Goal: Task Accomplishment & Management: Manage account settings

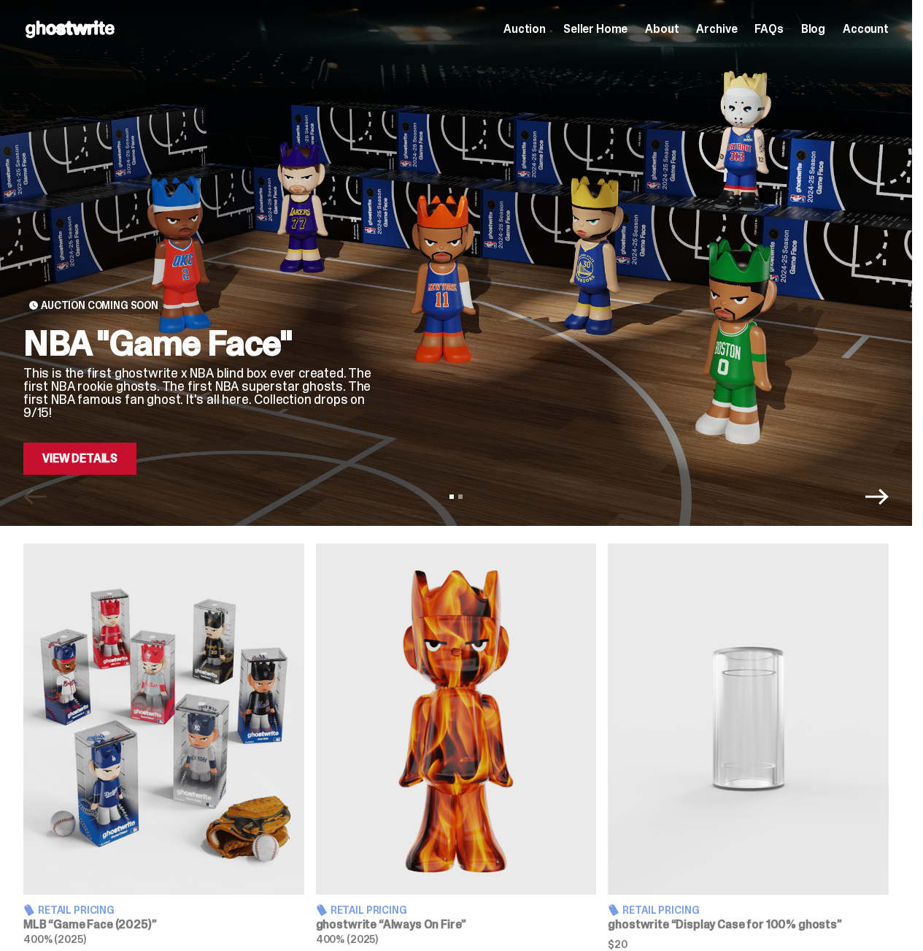
click at [727, 34] on span "Archive" at bounding box center [716, 29] width 41 height 12
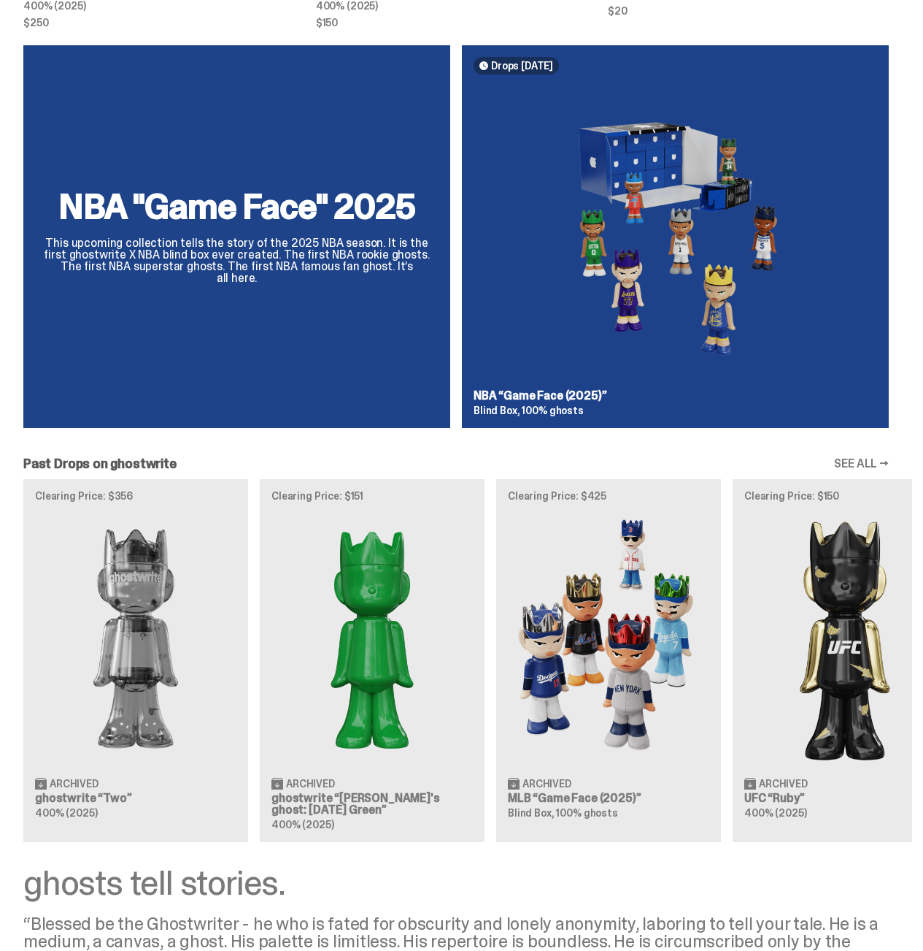
scroll to position [946, 0]
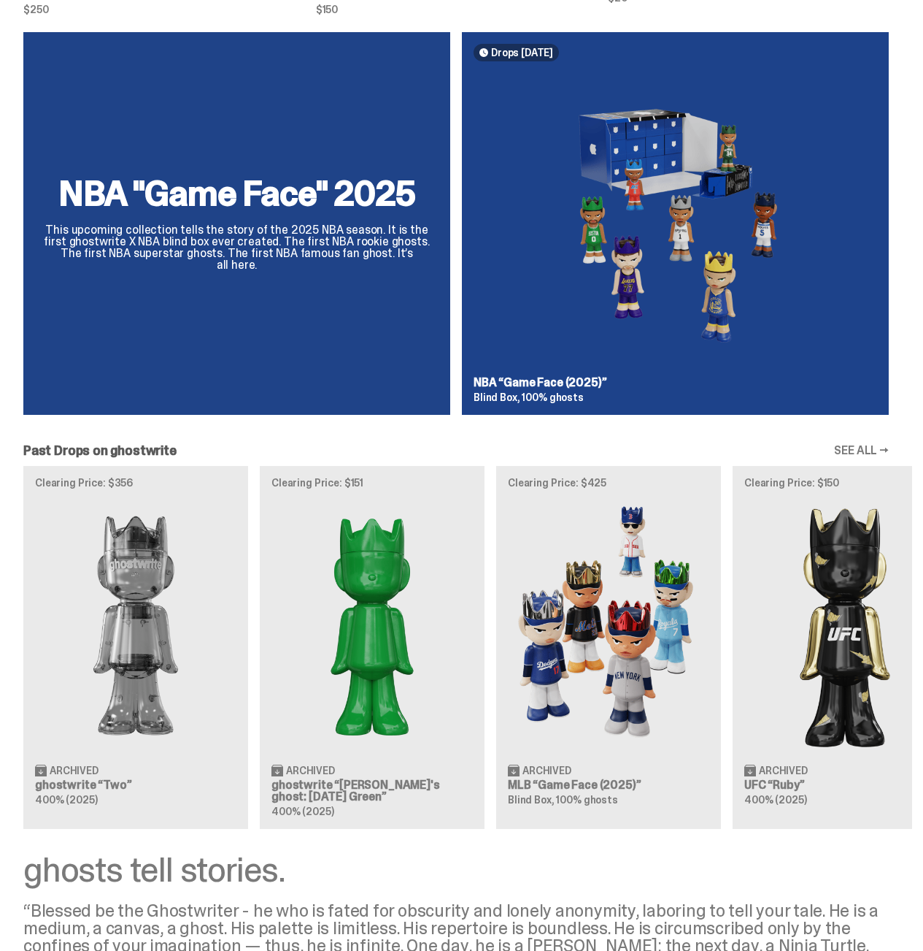
click at [850, 445] on link "SEE ALL →" at bounding box center [861, 451] width 55 height 12
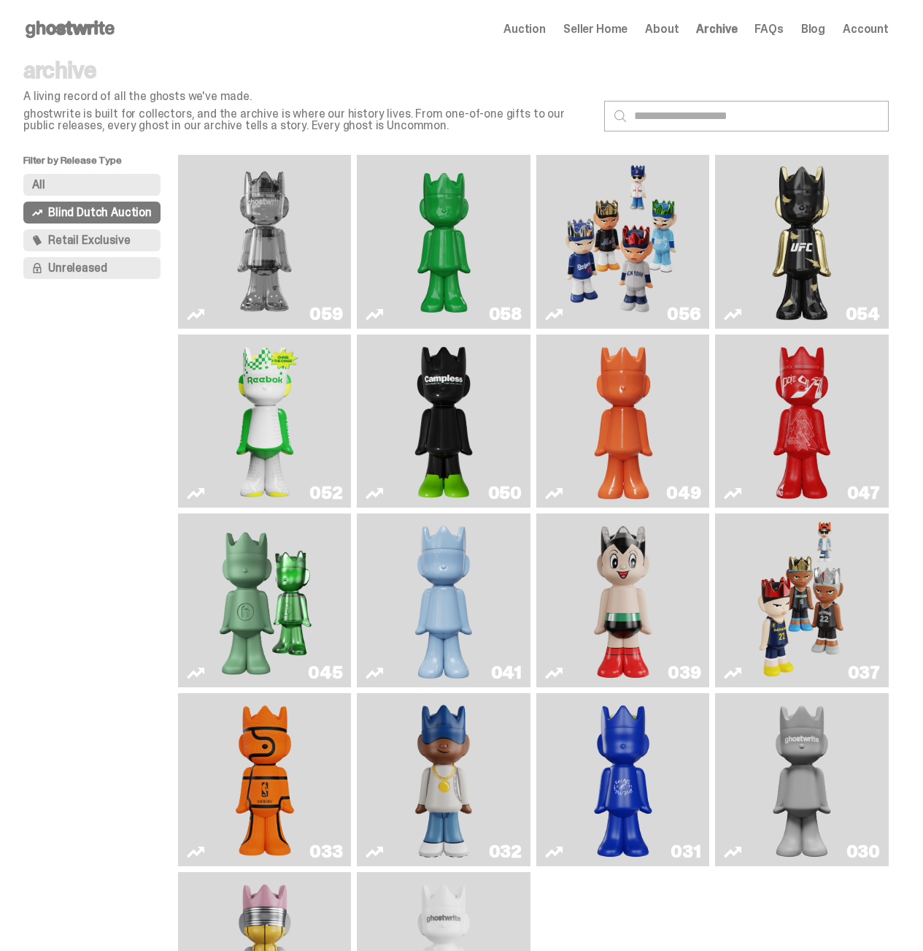
scroll to position [195, 0]
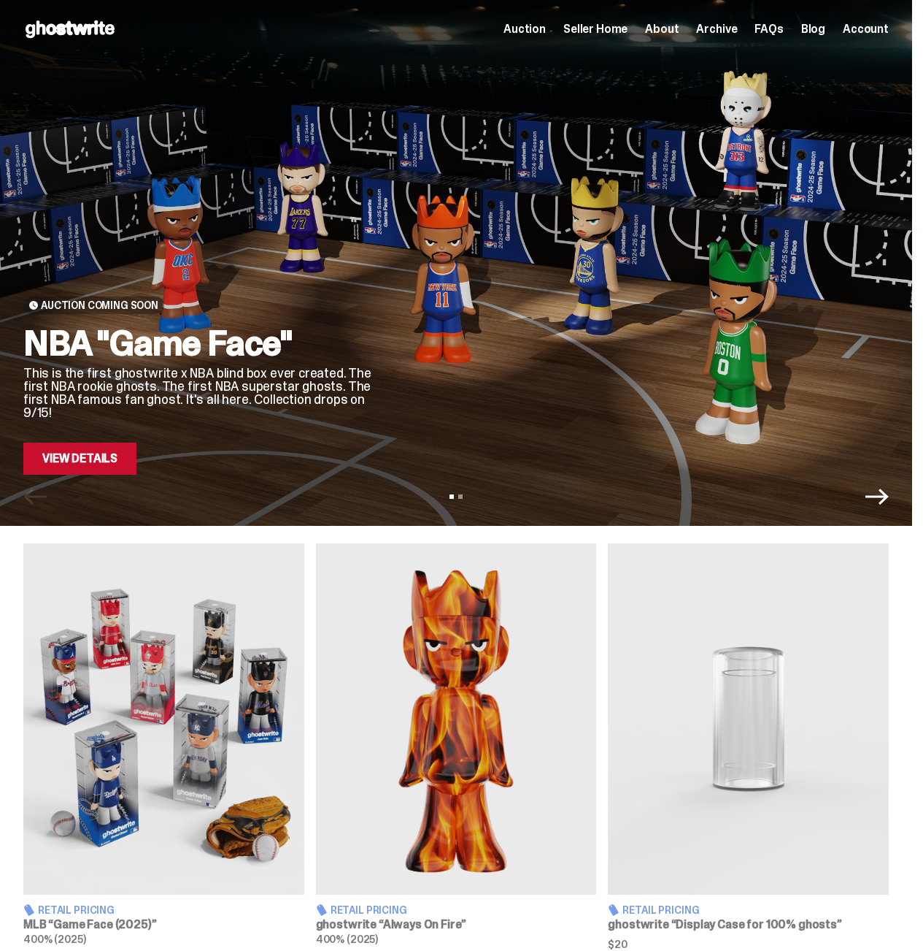
click at [609, 27] on span "Seller Home" at bounding box center [596, 29] width 64 height 12
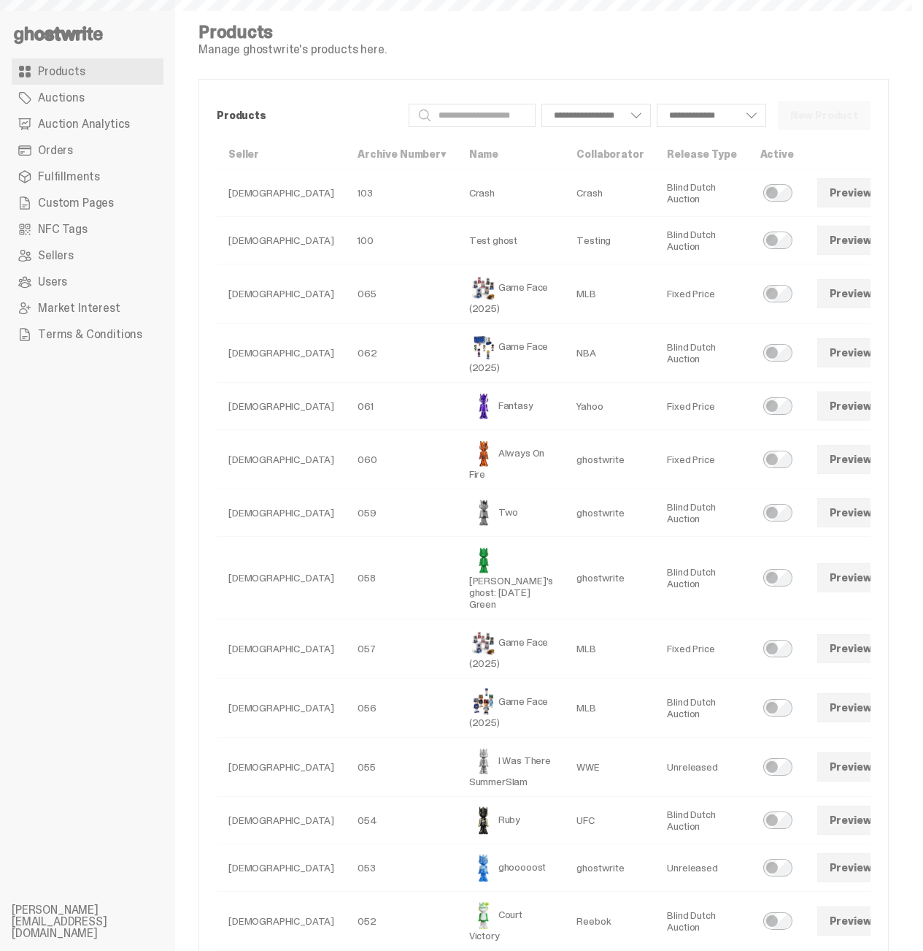
select select
click at [890, 421] on link at bounding box center [904, 405] width 29 height 29
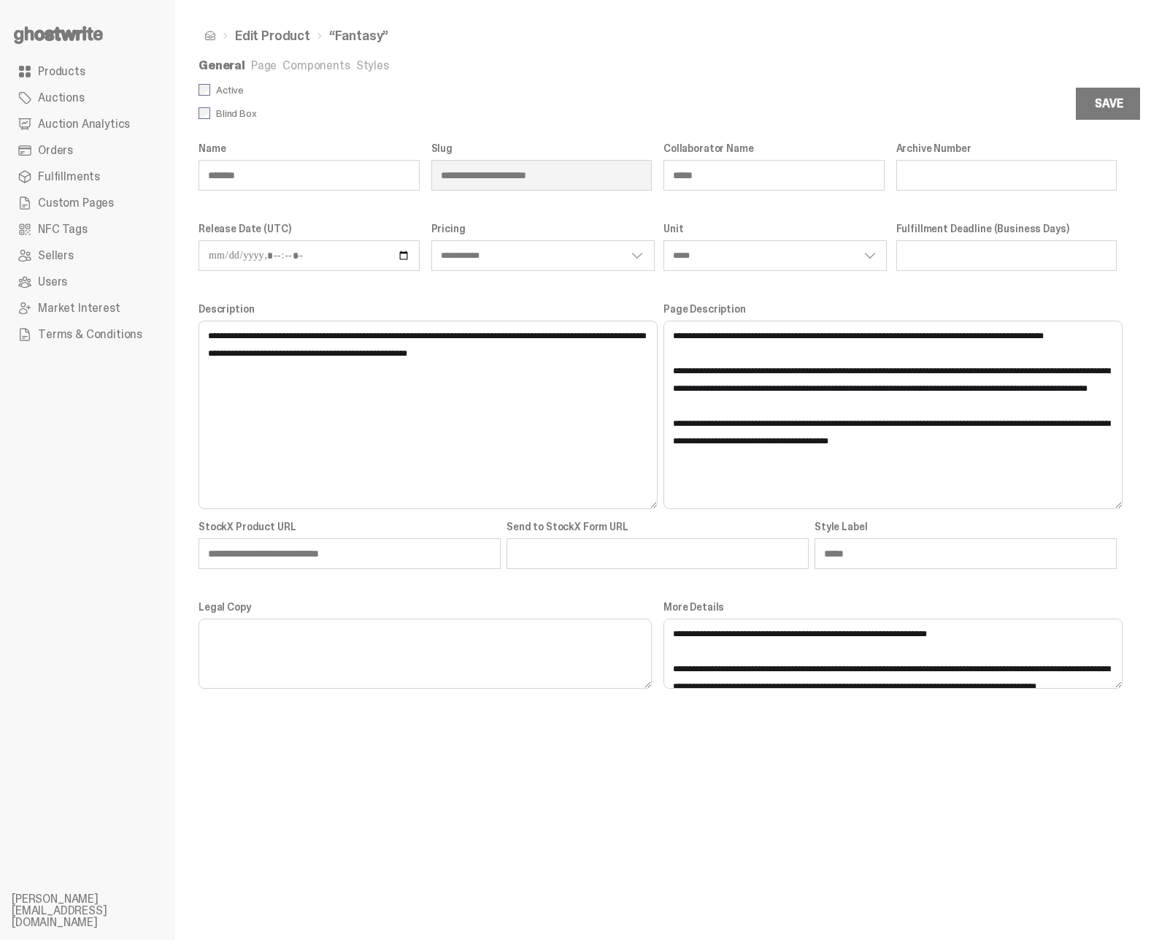
click at [272, 66] on link "Page" at bounding box center [264, 65] width 26 height 15
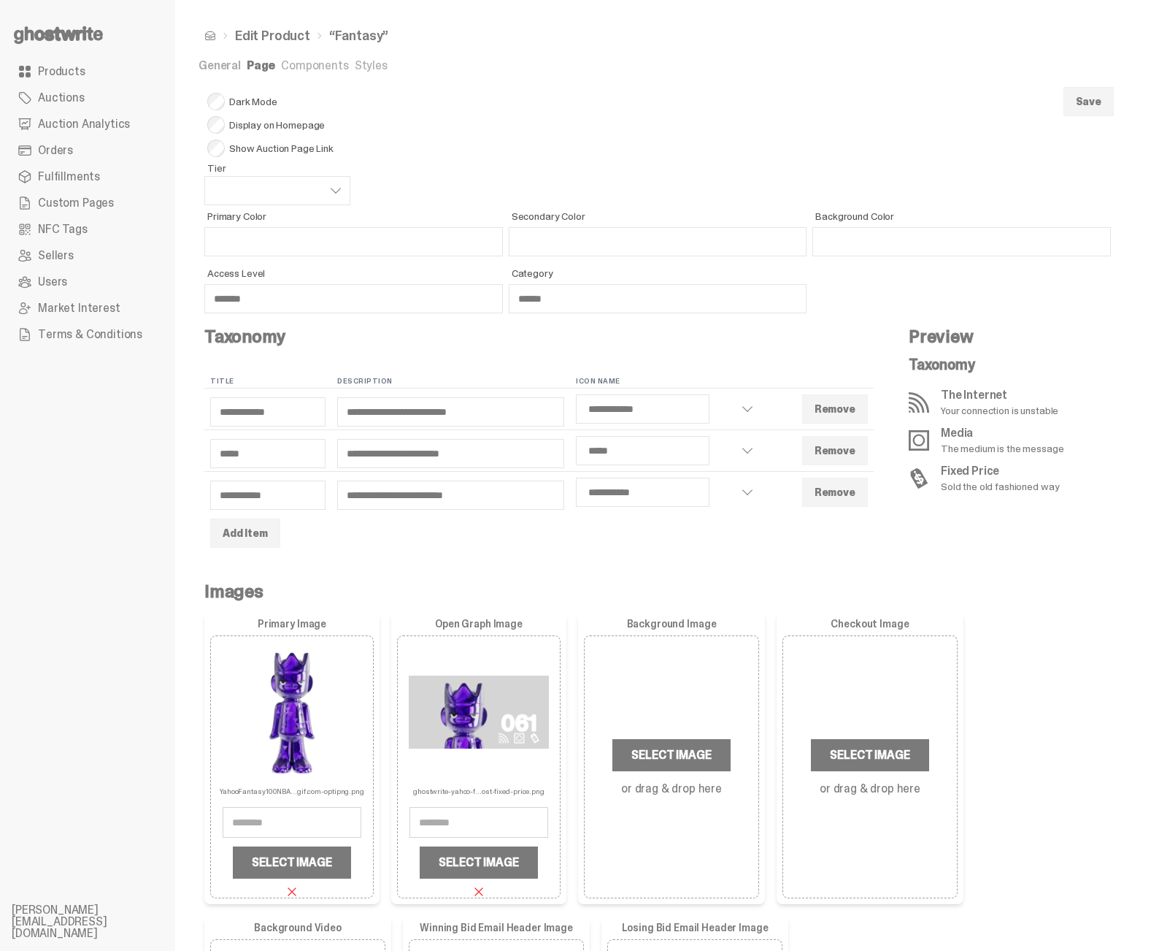
click at [282, 66] on link "Components" at bounding box center [314, 65] width 67 height 15
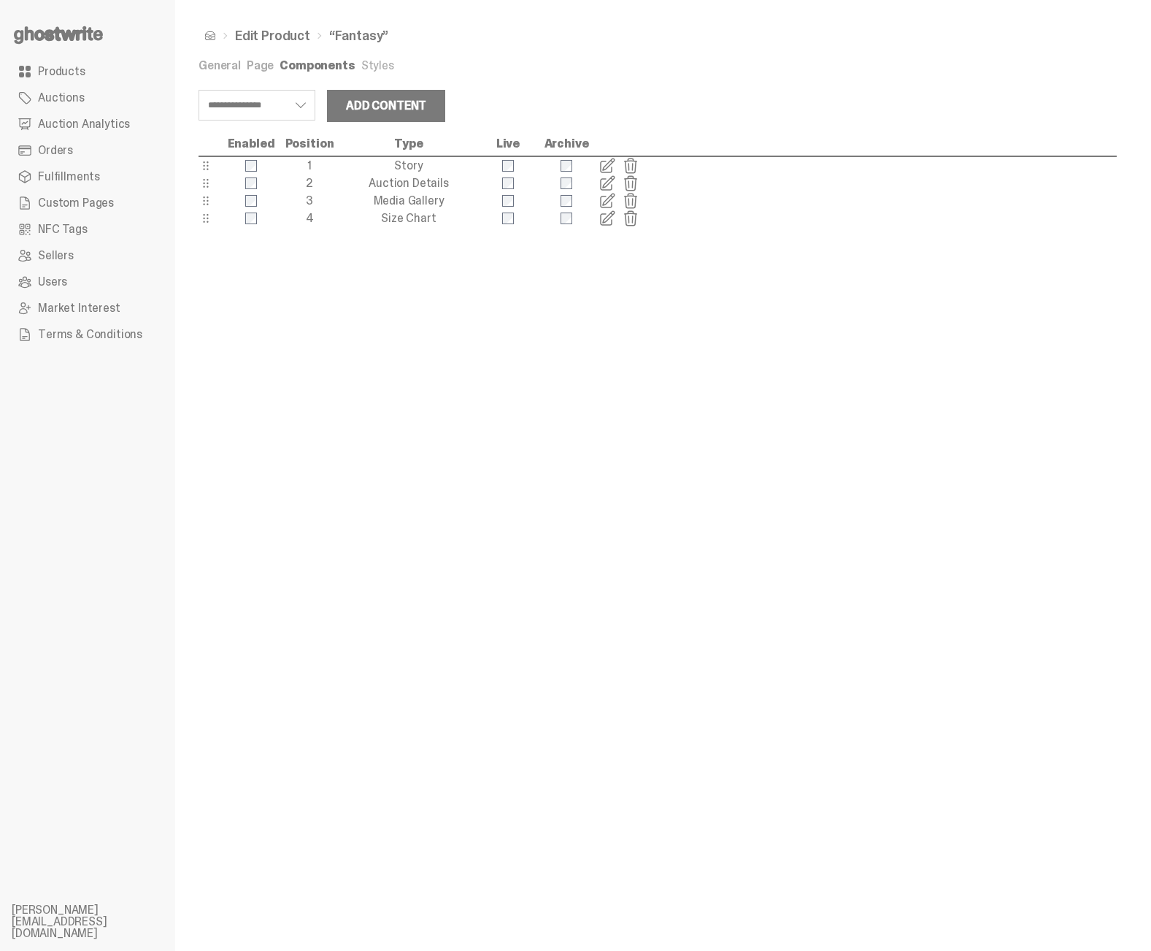
click at [384, 72] on link "Styles" at bounding box center [377, 65] width 33 height 15
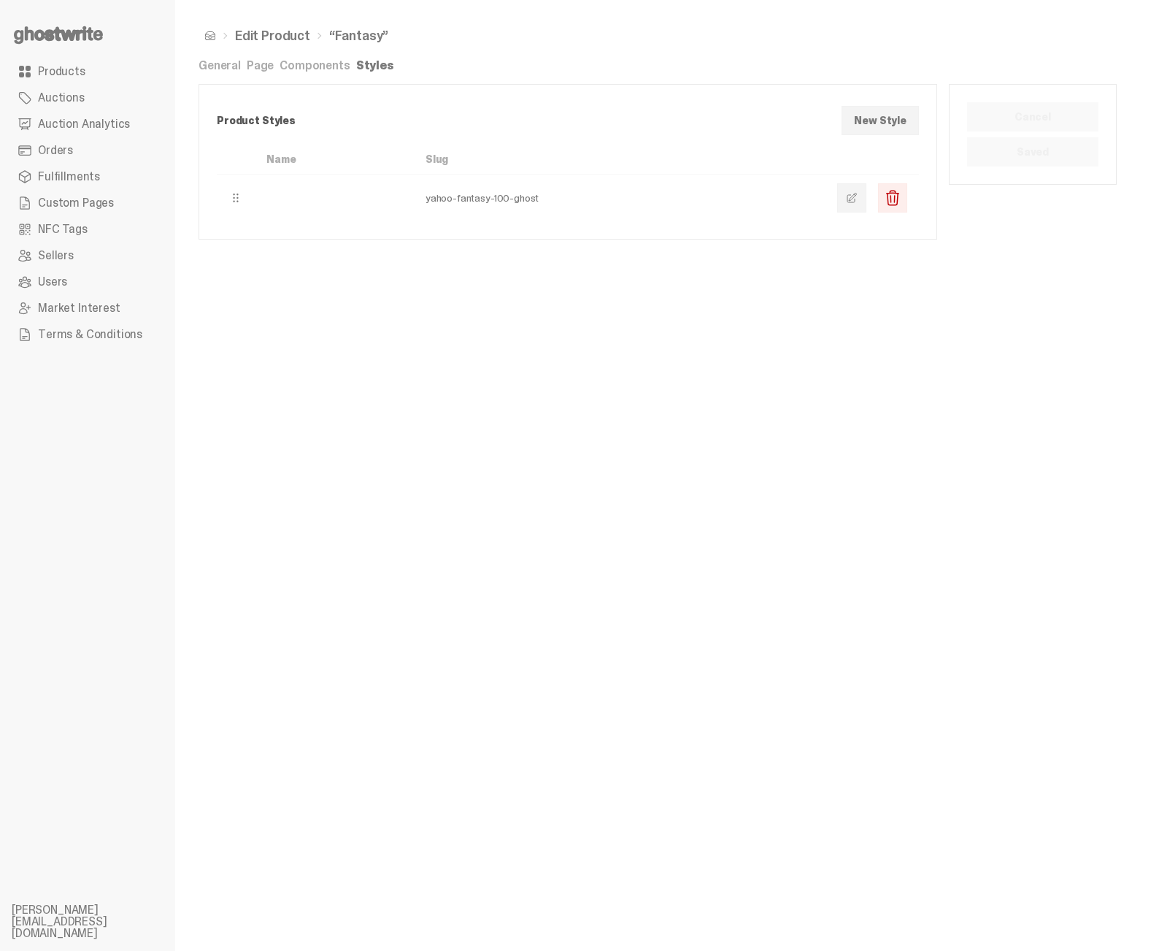
click at [851, 196] on link at bounding box center [851, 197] width 29 height 29
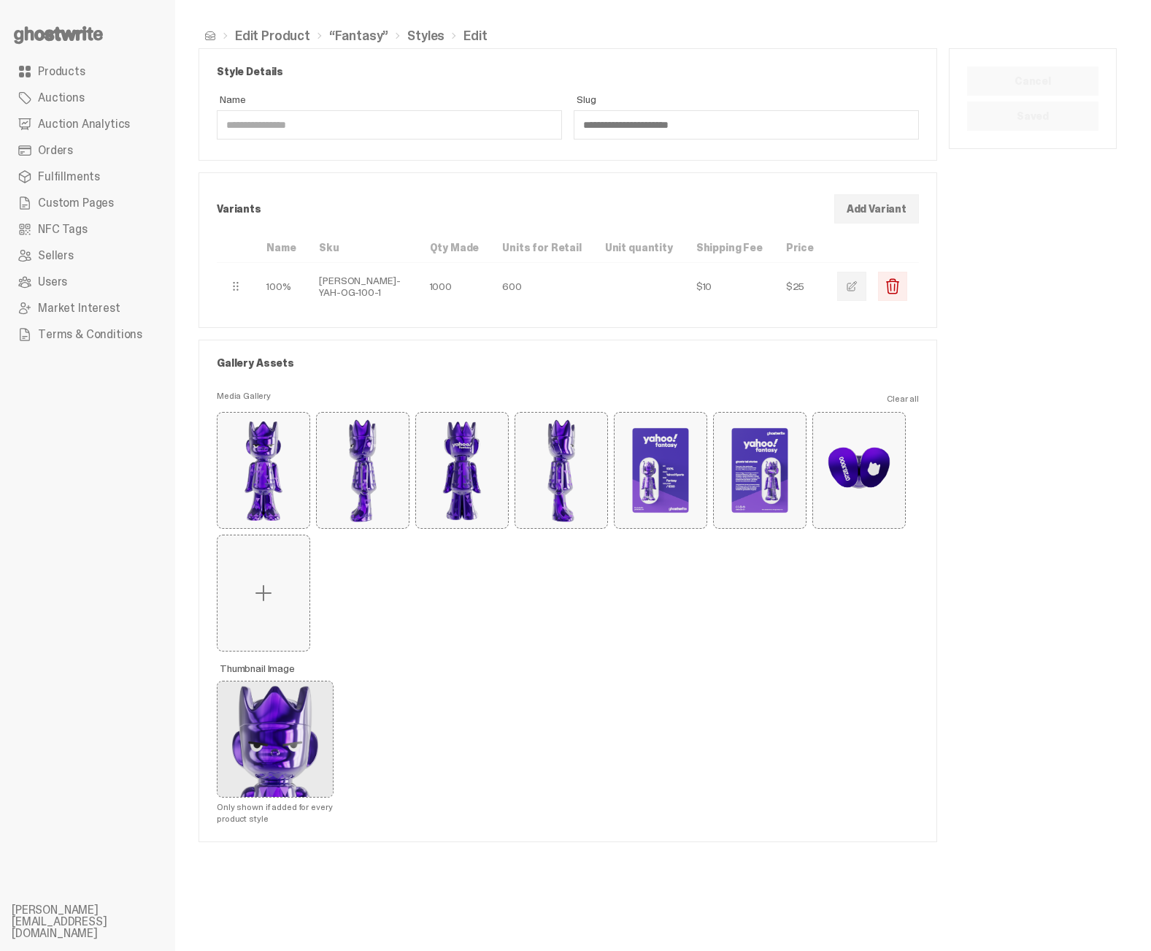
click at [858, 286] on span "button" at bounding box center [852, 286] width 12 height 12
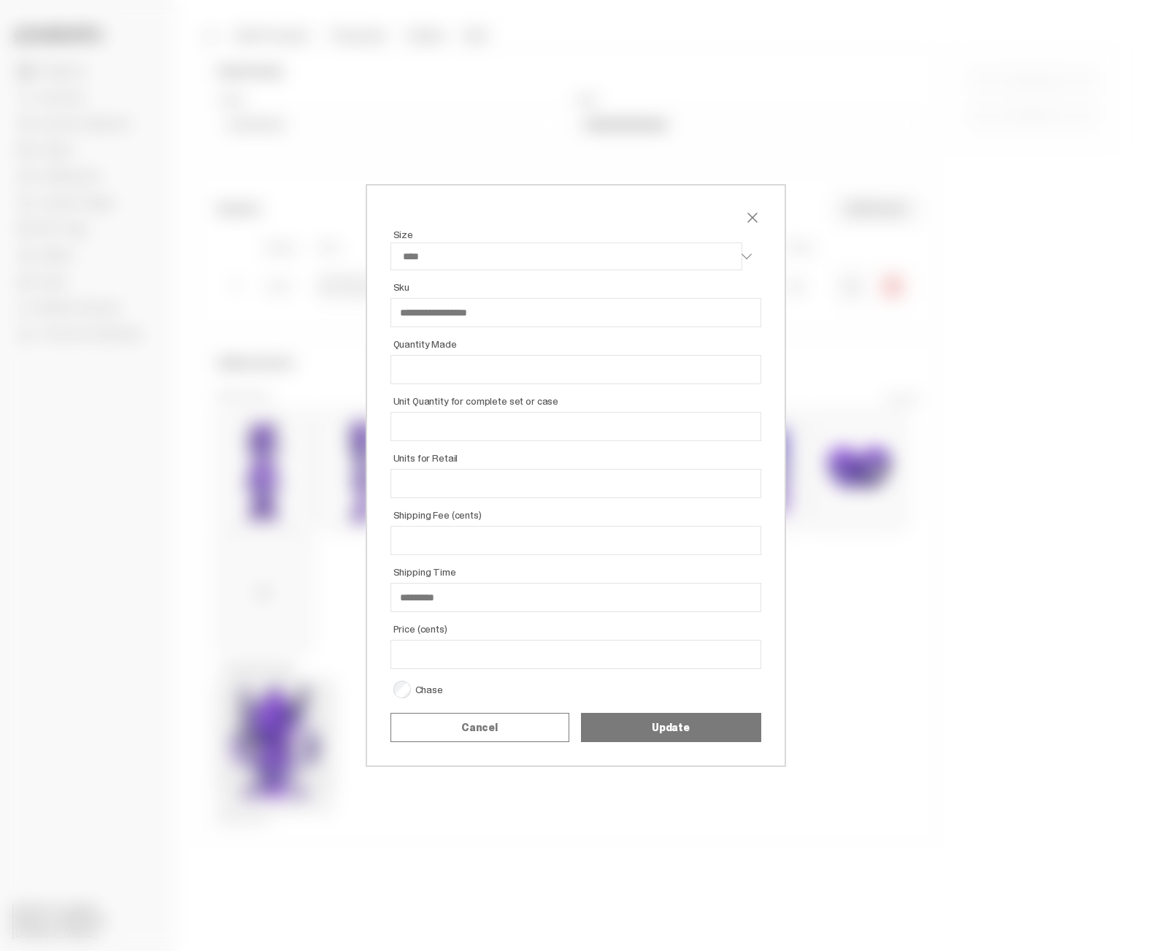
click at [526, 716] on button "Cancel" at bounding box center [480, 727] width 179 height 29
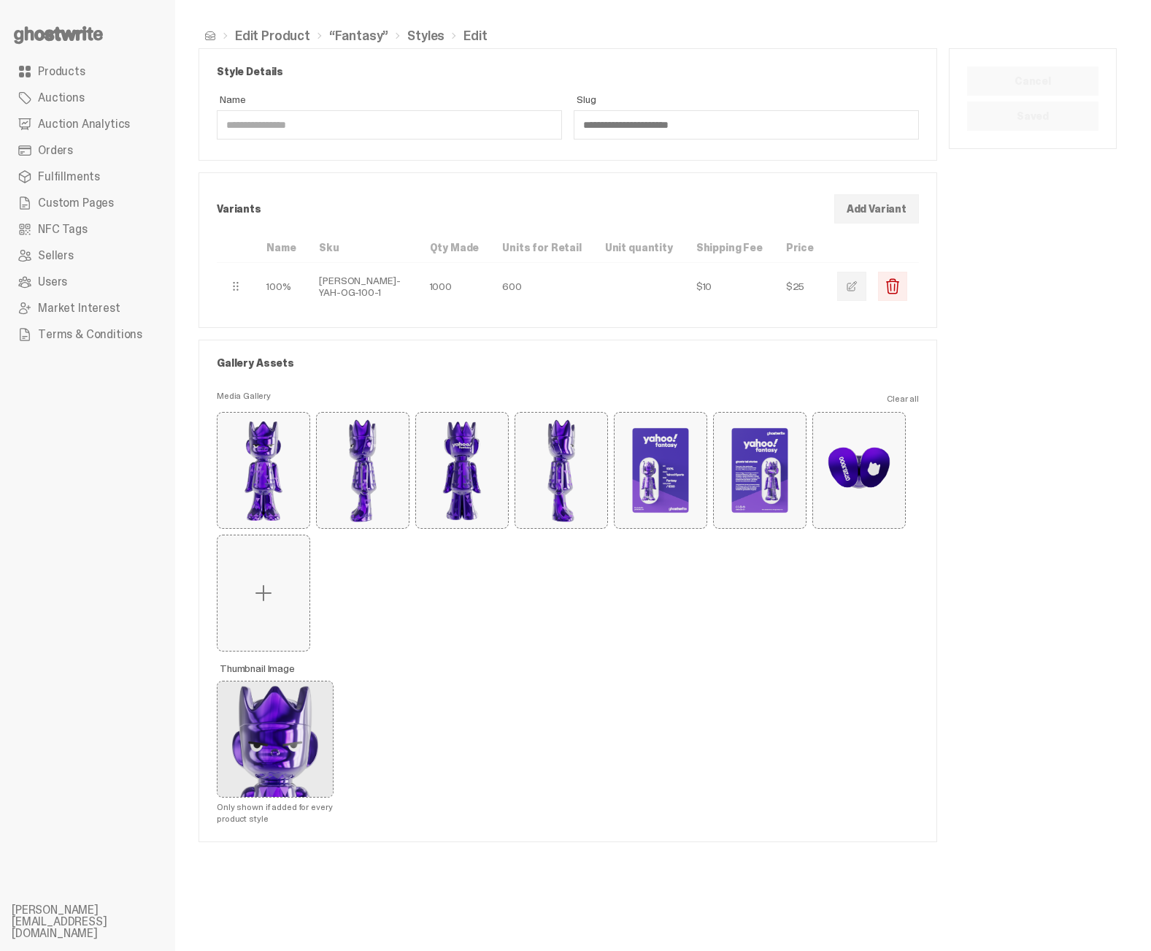
click at [352, 31] on link "“Fantasy”" at bounding box center [358, 35] width 59 height 13
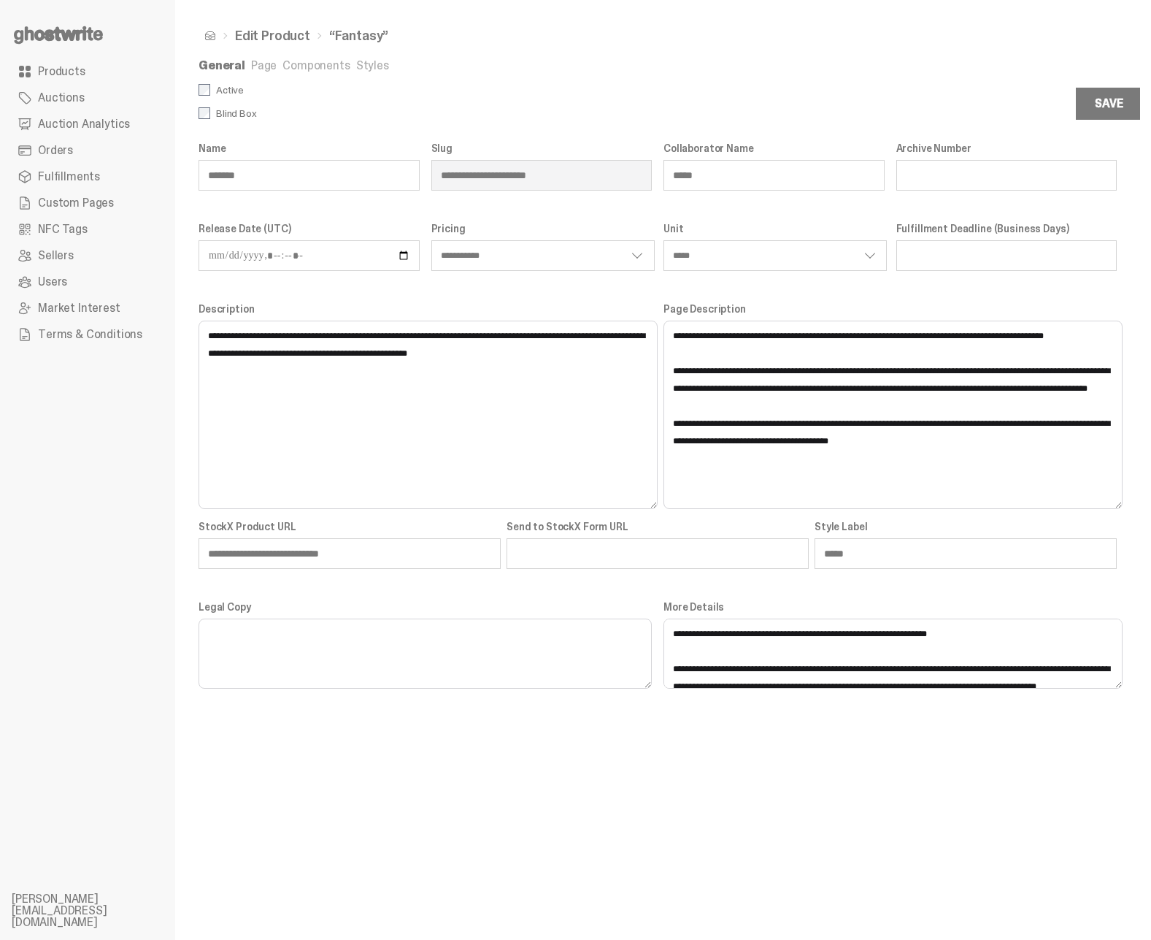
click at [265, 74] on ul "General Page Components Styles" at bounding box center [658, 67] width 918 height 15
click at [265, 69] on link "Page" at bounding box center [264, 65] width 26 height 15
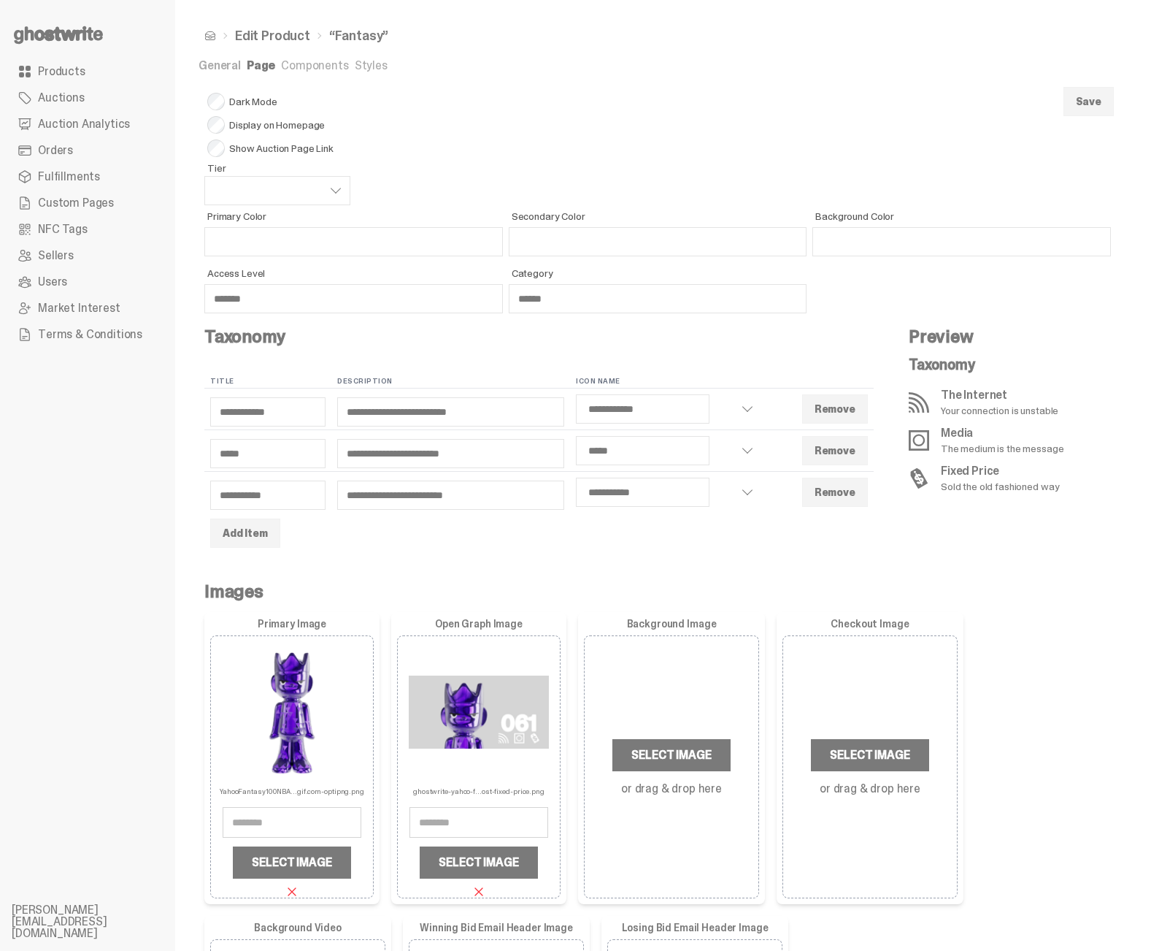
click at [923, 101] on button "Save" at bounding box center [1089, 101] width 50 height 29
click at [112, 71] on link "Products" at bounding box center [88, 71] width 152 height 26
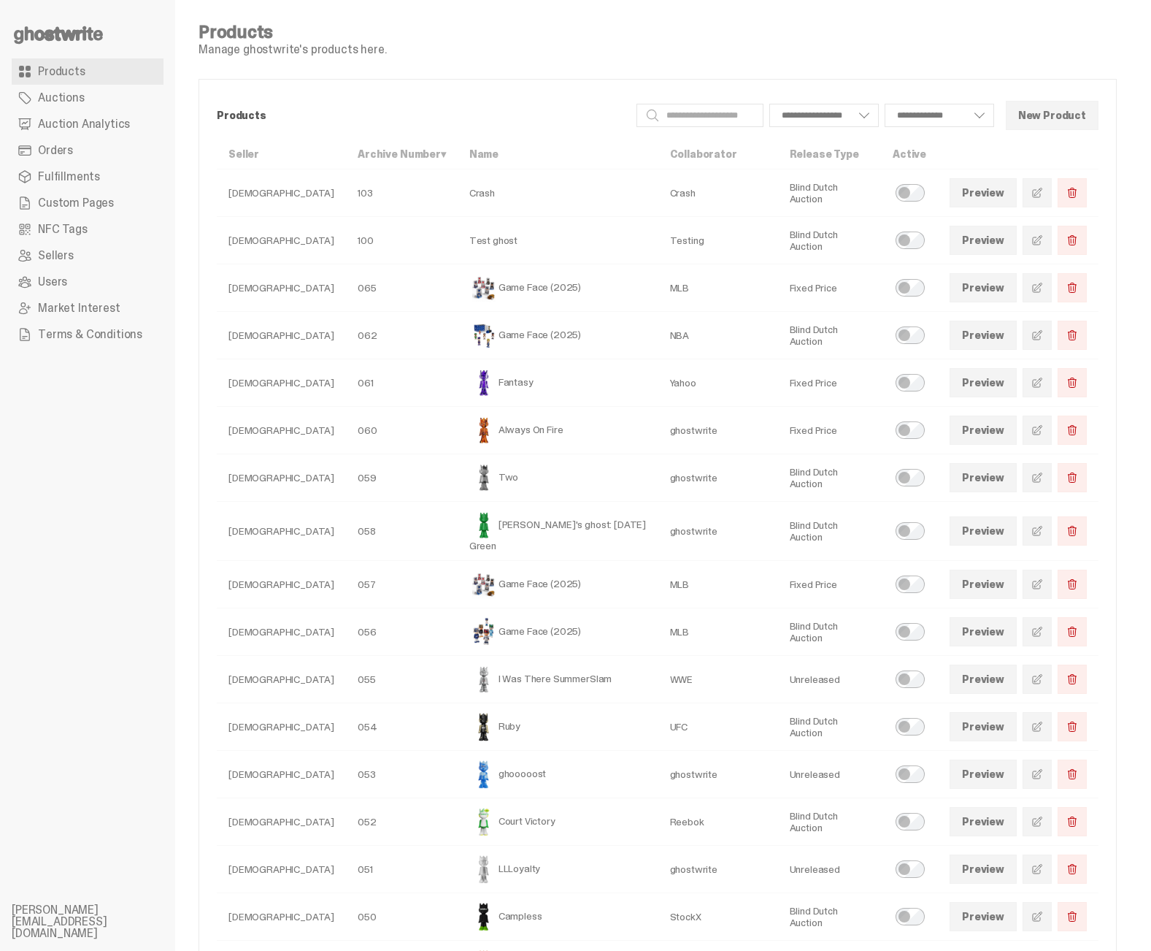
click at [923, 437] on link at bounding box center [1037, 429] width 29 height 29
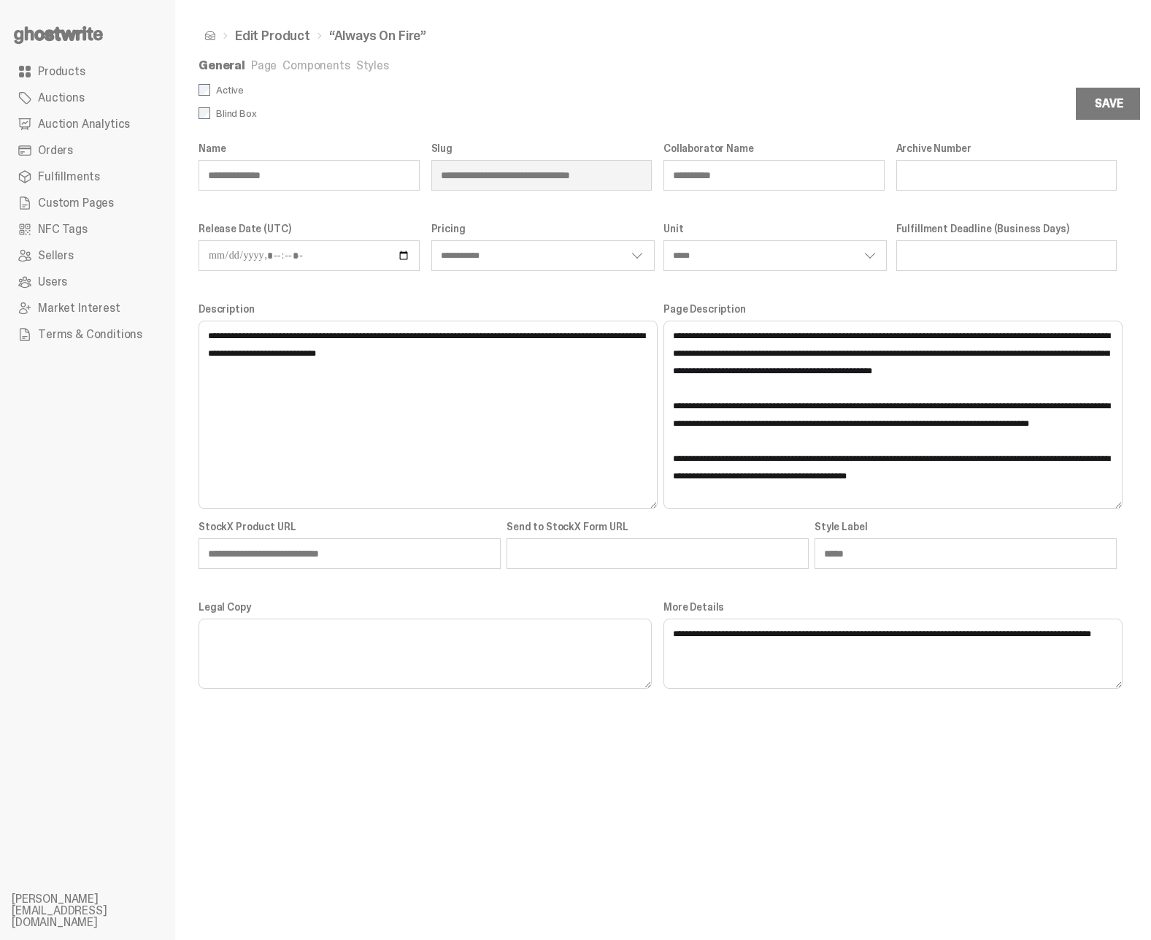
click at [923, 177] on input "**" at bounding box center [1006, 175] width 221 height 31
select select "**********"
select select "*****"
click at [923, 111] on button "Save" at bounding box center [1109, 104] width 66 height 32
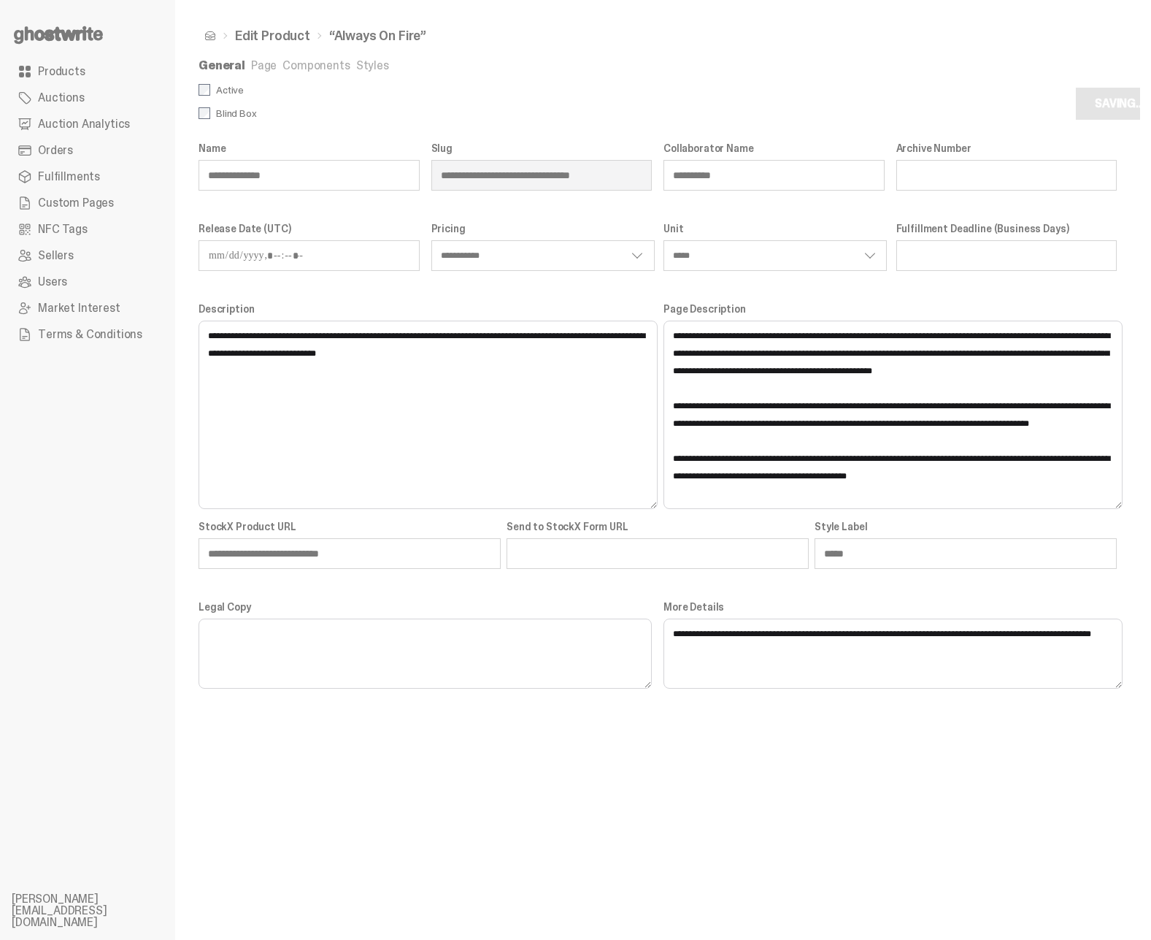
select select "**********"
select select "*****"
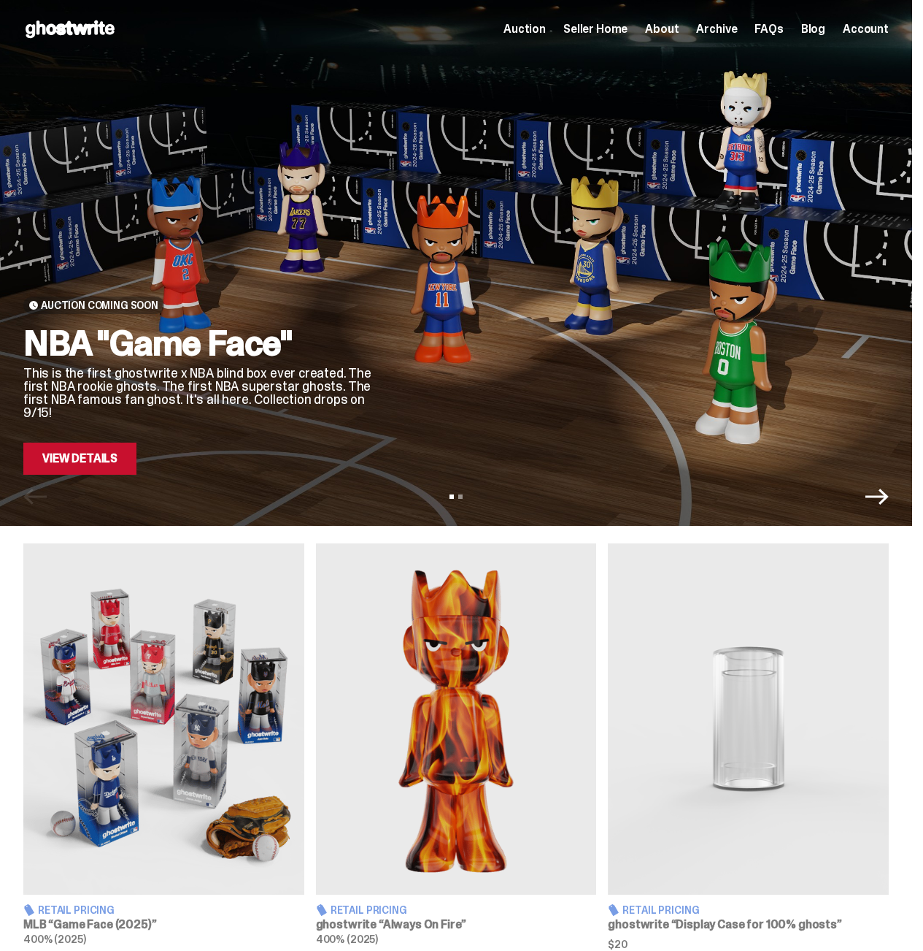
click at [714, 31] on span "Archive" at bounding box center [716, 29] width 41 height 12
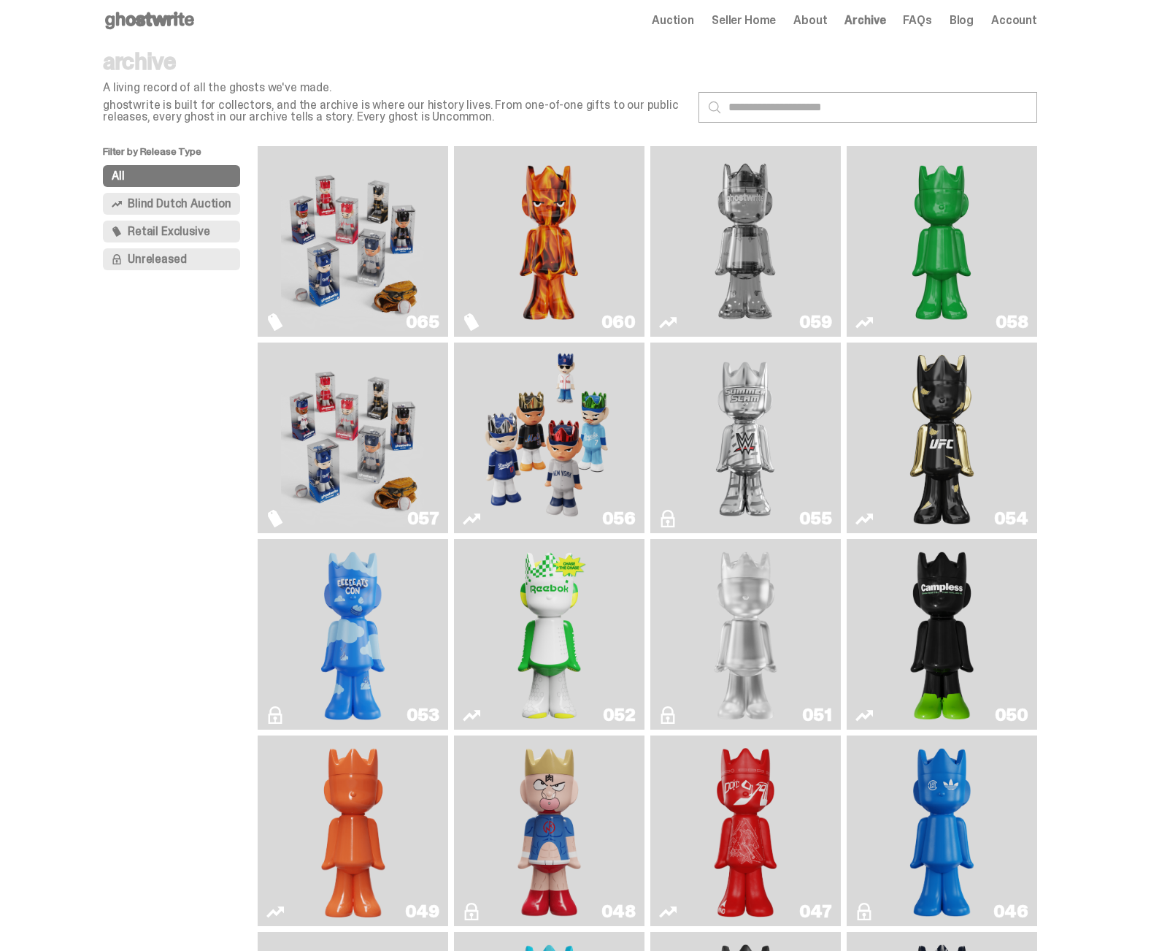
scroll to position [12, 0]
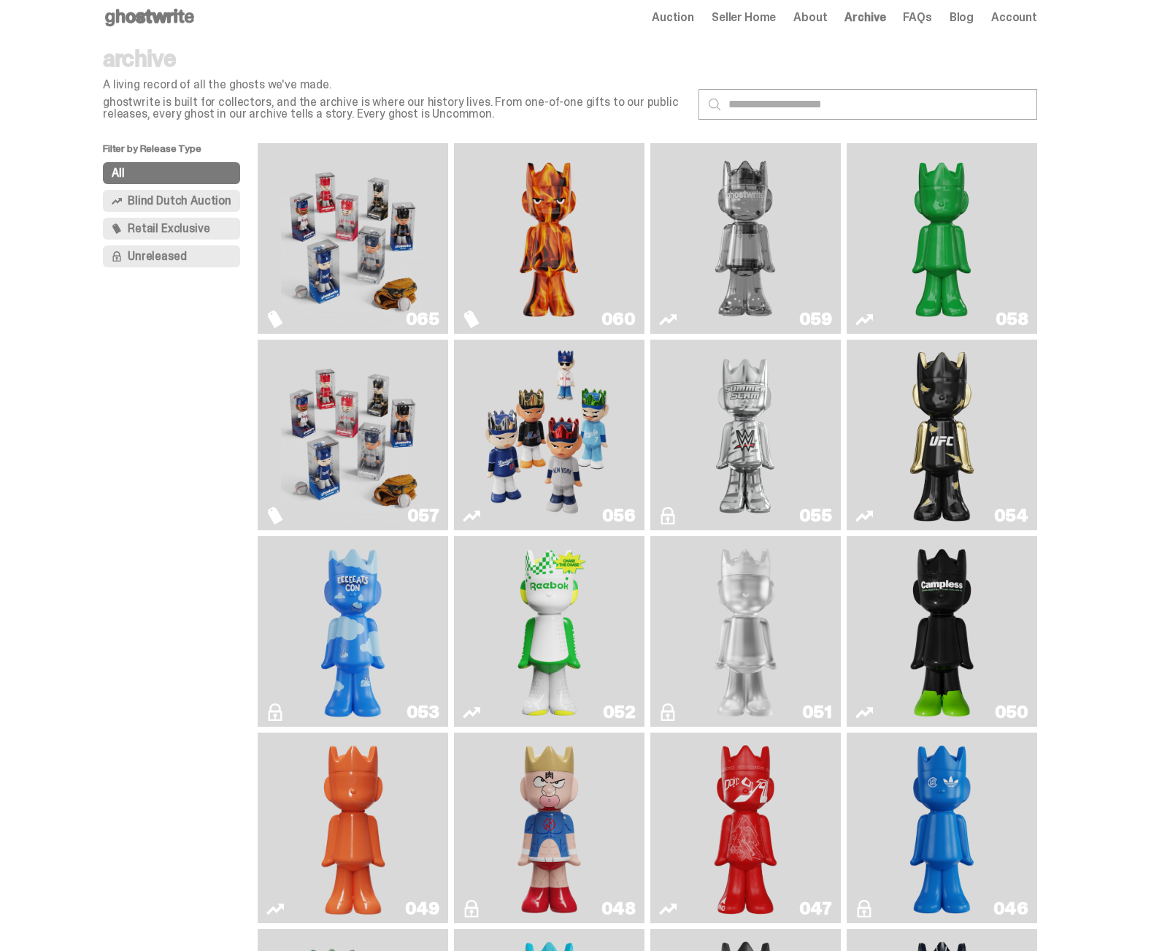
click at [186, 198] on span "Blind Dutch Auction" at bounding box center [180, 201] width 104 height 12
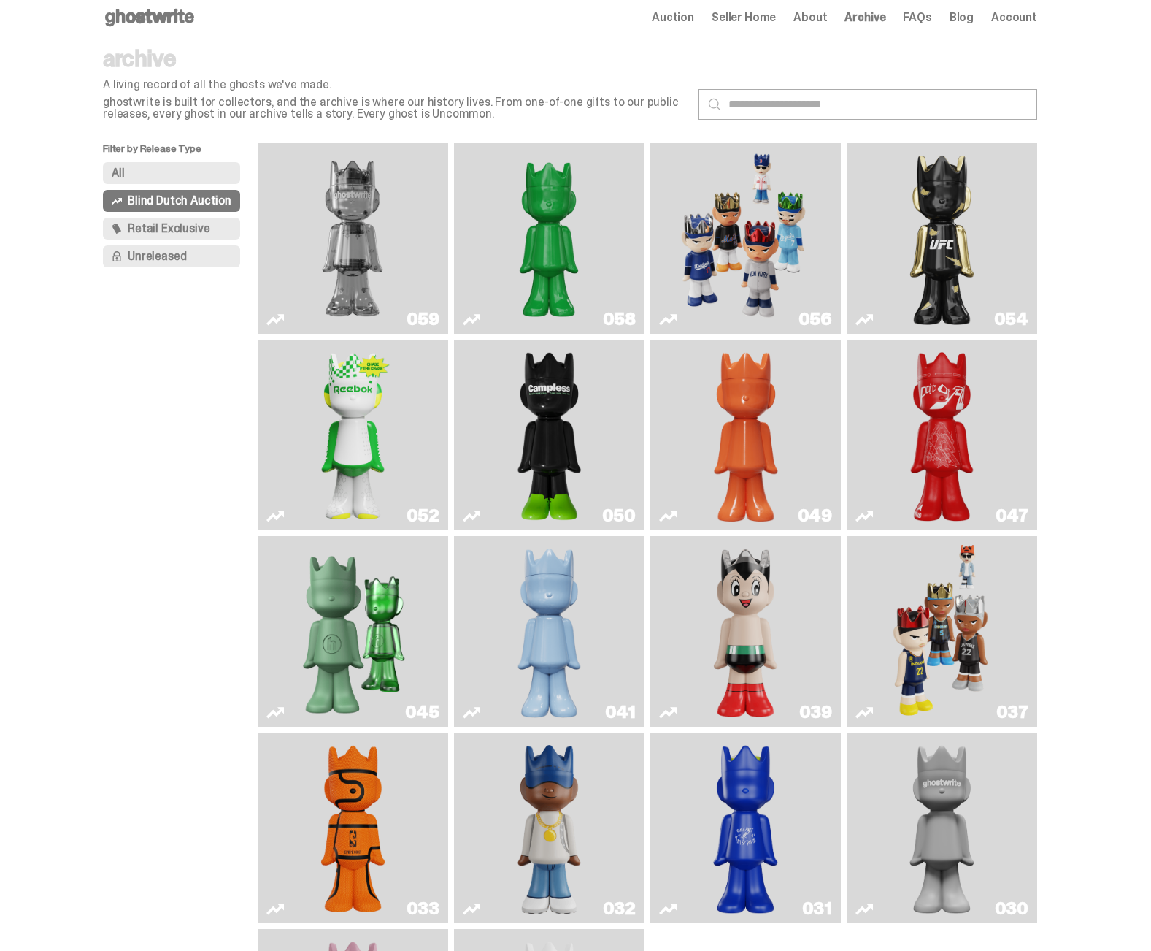
click at [180, 226] on span "Retail Exclusive" at bounding box center [169, 229] width 82 height 12
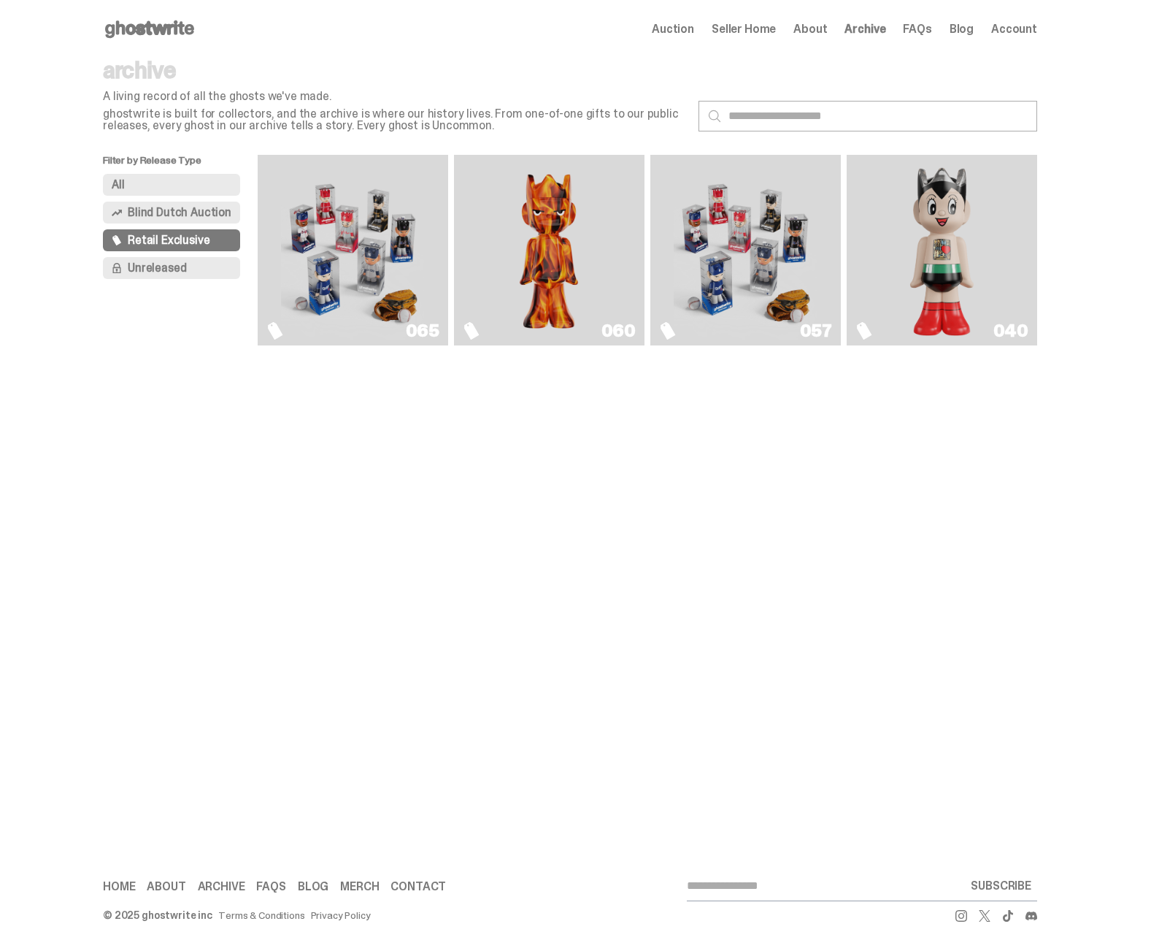
click at [178, 259] on button "Unreleased" at bounding box center [171, 268] width 137 height 22
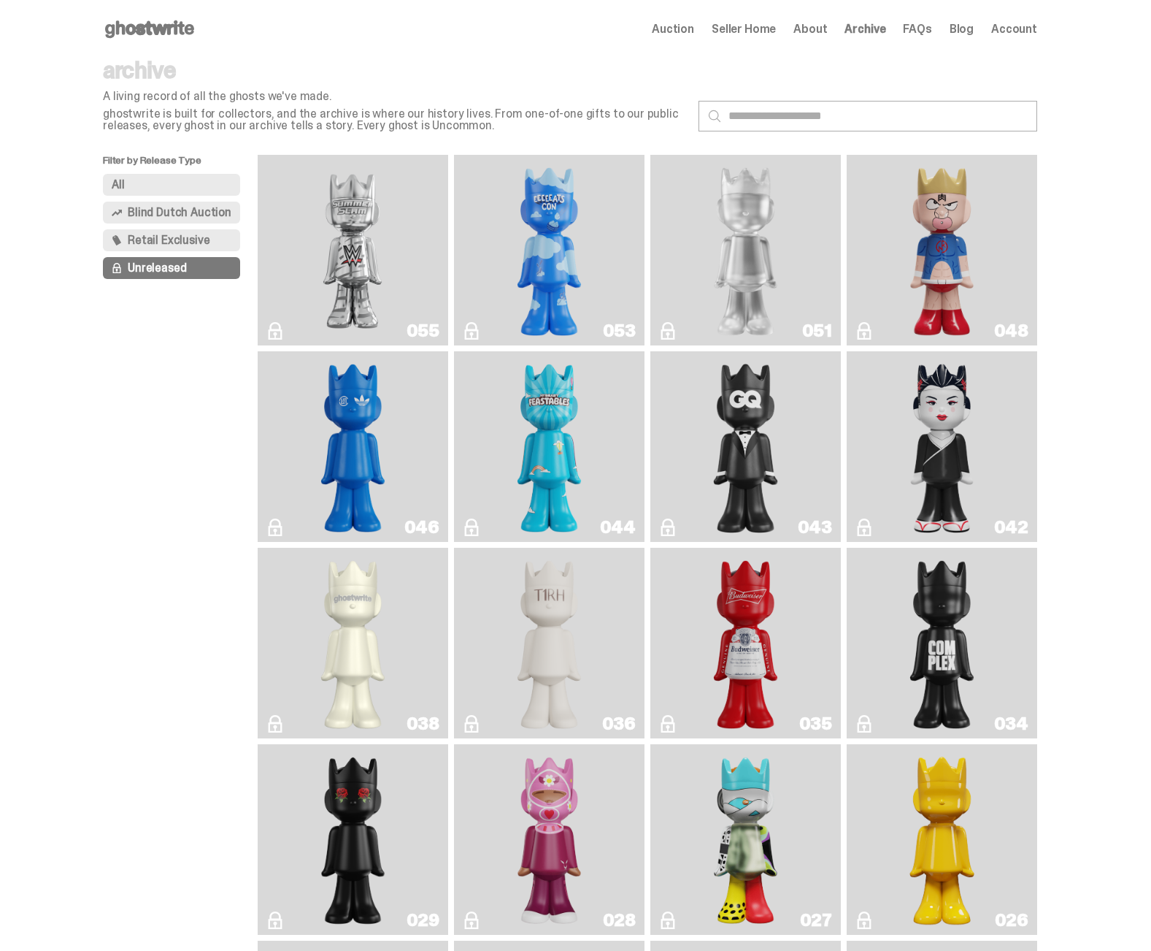
click at [180, 240] on span "Retail Exclusive" at bounding box center [169, 240] width 82 height 12
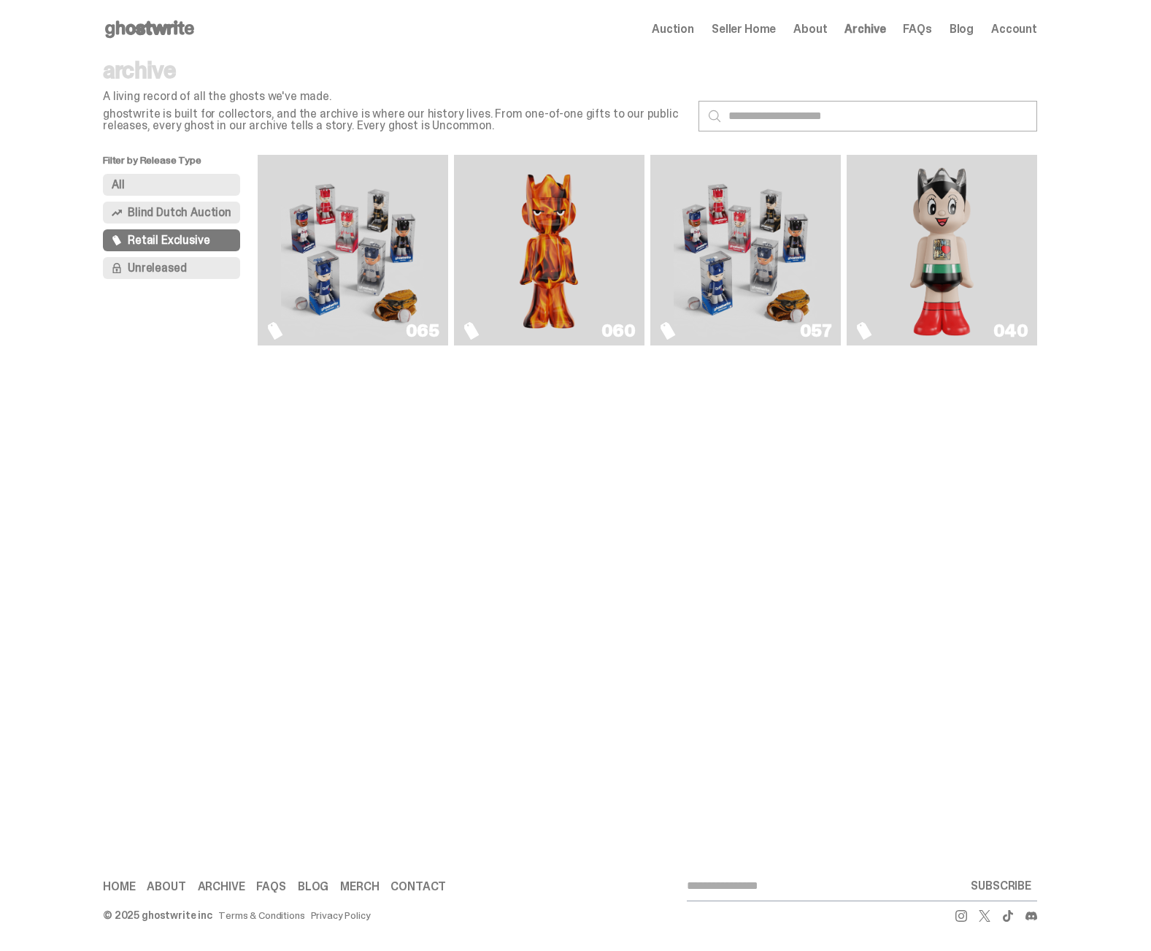
click at [188, 212] on span "Blind Dutch Auction" at bounding box center [180, 213] width 104 height 12
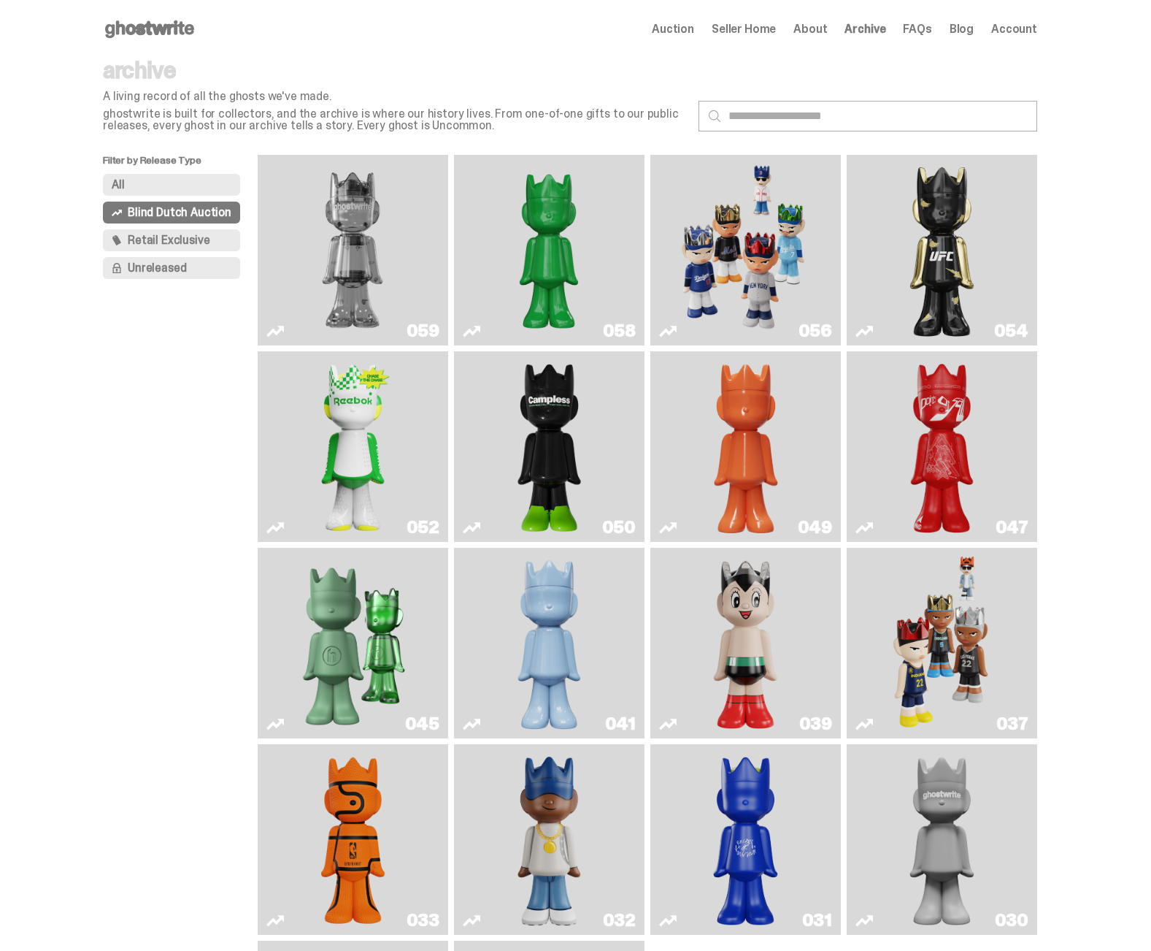
click at [193, 183] on button "All" at bounding box center [171, 185] width 137 height 22
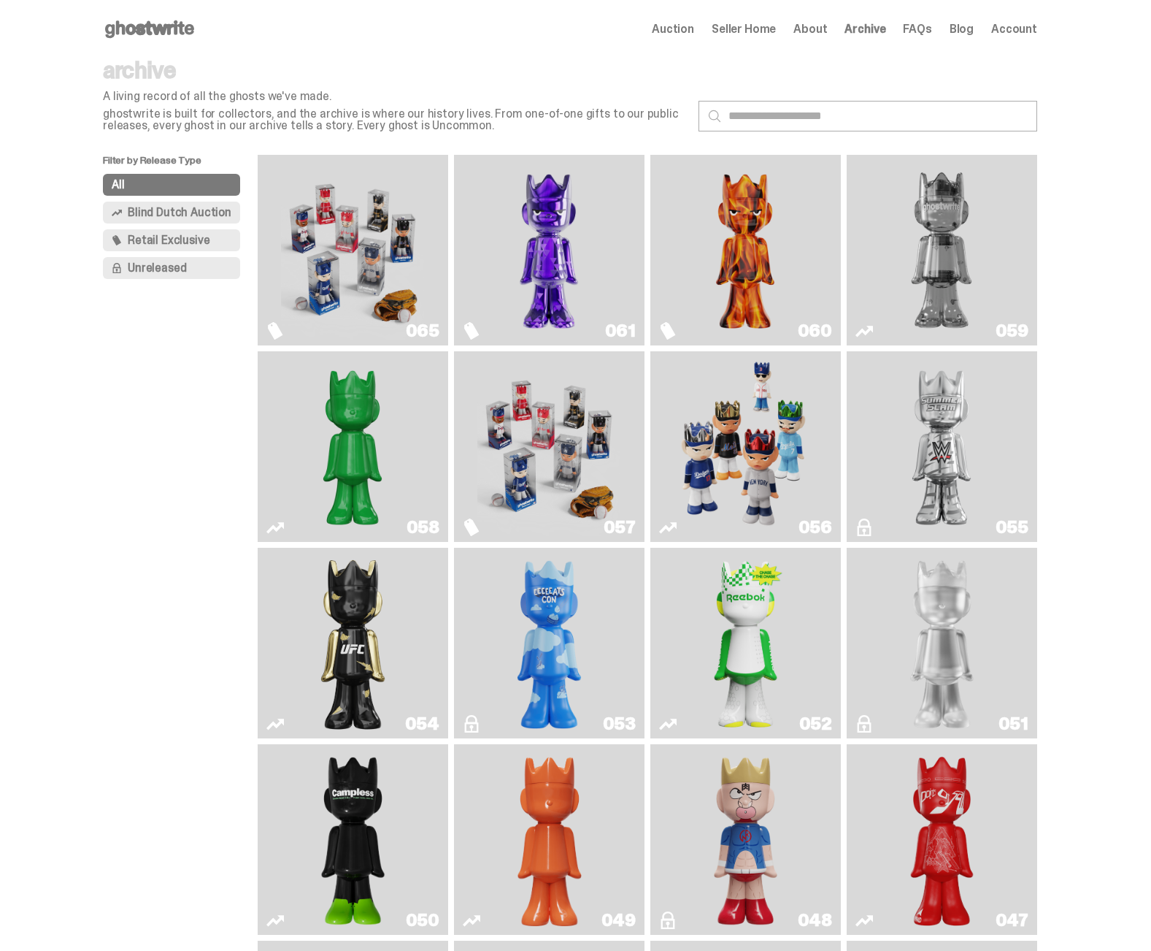
click at [810, 250] on img "Always On Fire" at bounding box center [745, 250] width 143 height 179
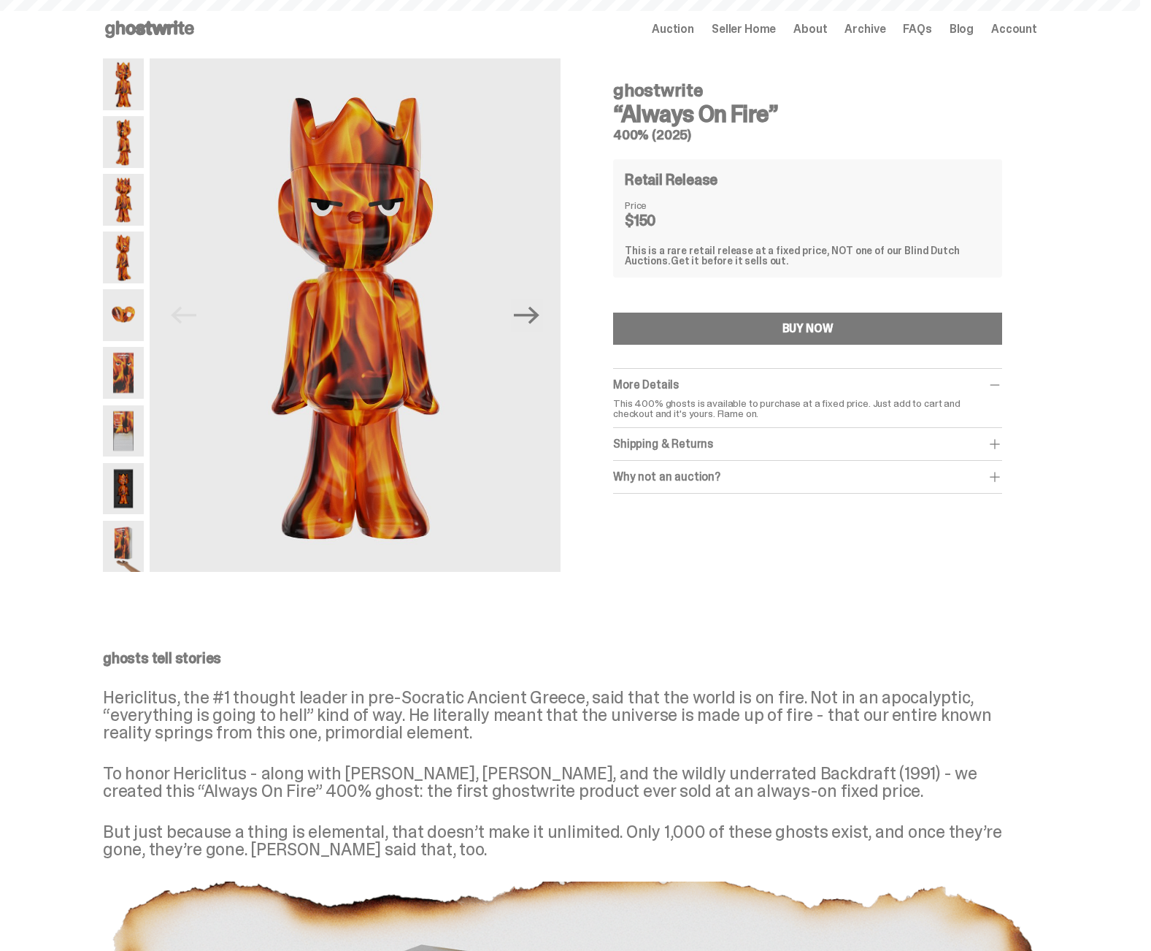
click at [872, 31] on span "Archive" at bounding box center [865, 29] width 41 height 12
